Goal: Task Accomplishment & Management: Manage account settings

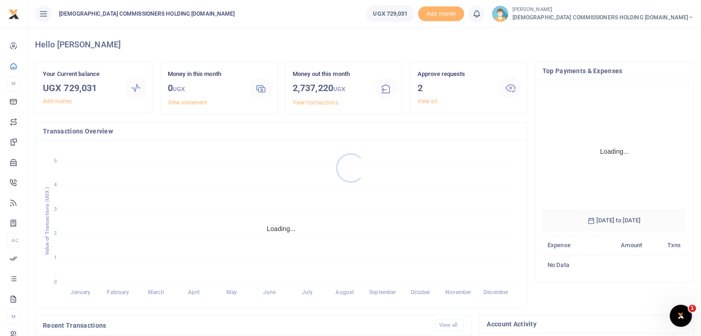
click at [418, 100] on div at bounding box center [350, 168] width 701 height 336
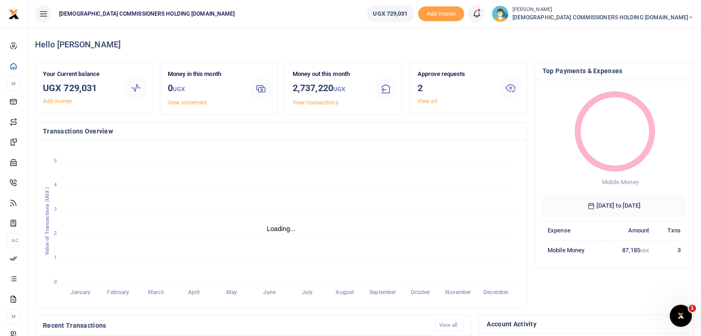
scroll to position [7, 7]
click at [418, 100] on link "View all" at bounding box center [427, 101] width 20 height 6
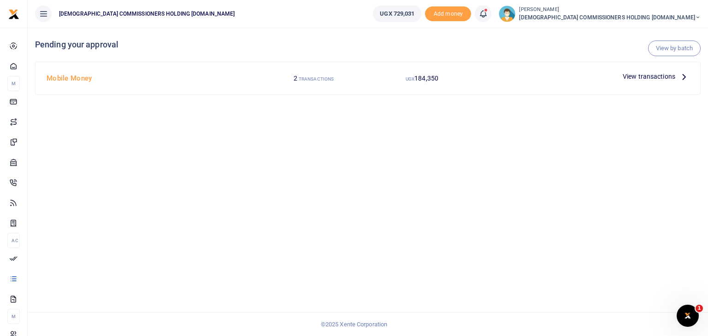
click at [660, 76] on span "View transactions" at bounding box center [648, 76] width 53 height 10
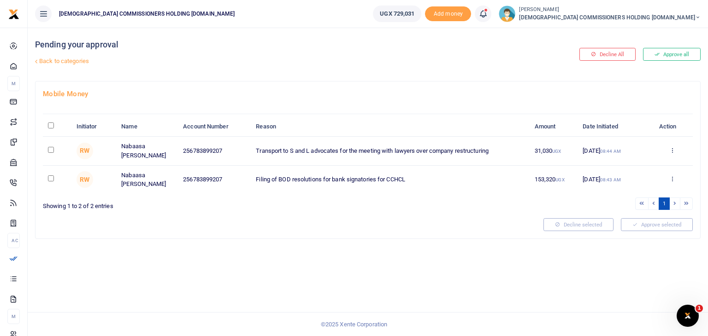
click at [50, 125] on input "\a \a : activate to sort column descending" at bounding box center [51, 126] width 6 height 6
checkbox input "true"
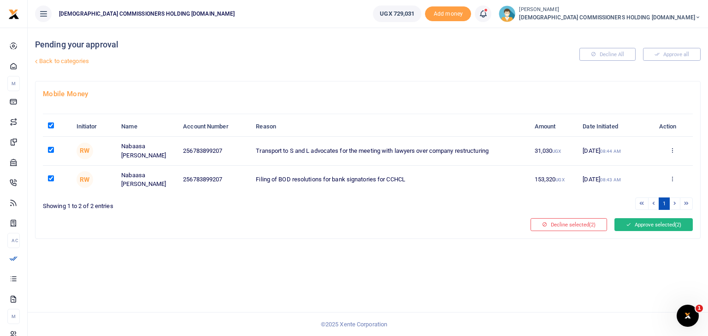
click at [631, 223] on button "Approve selected (2)" at bounding box center [653, 224] width 78 height 13
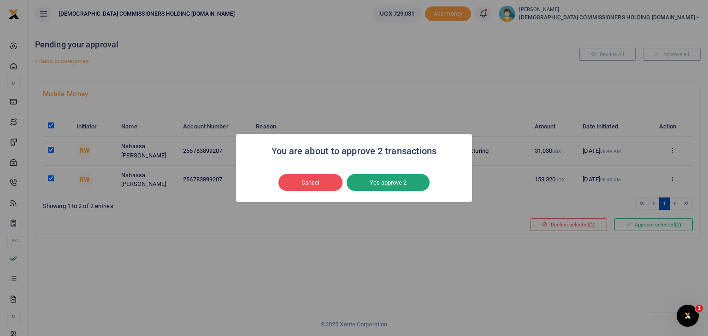
click at [413, 185] on button "Yes approve 2" at bounding box center [387, 183] width 83 height 18
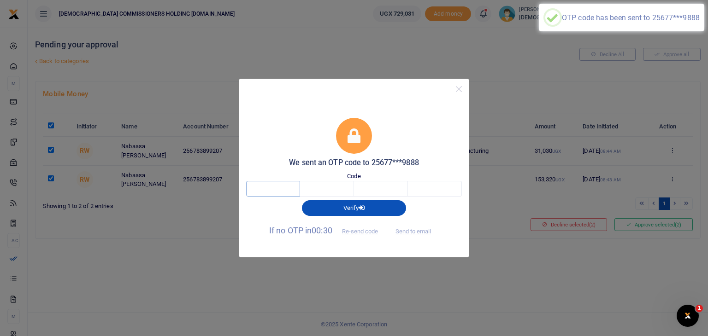
click at [284, 187] on input "text" at bounding box center [273, 189] width 54 height 16
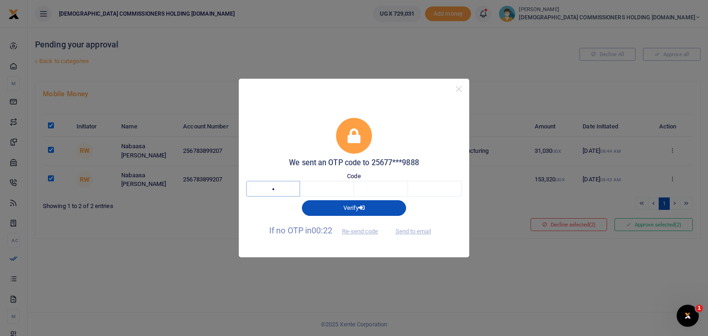
type input "1"
type input "3"
type input "6"
